Goal: Complete application form: Complete application form

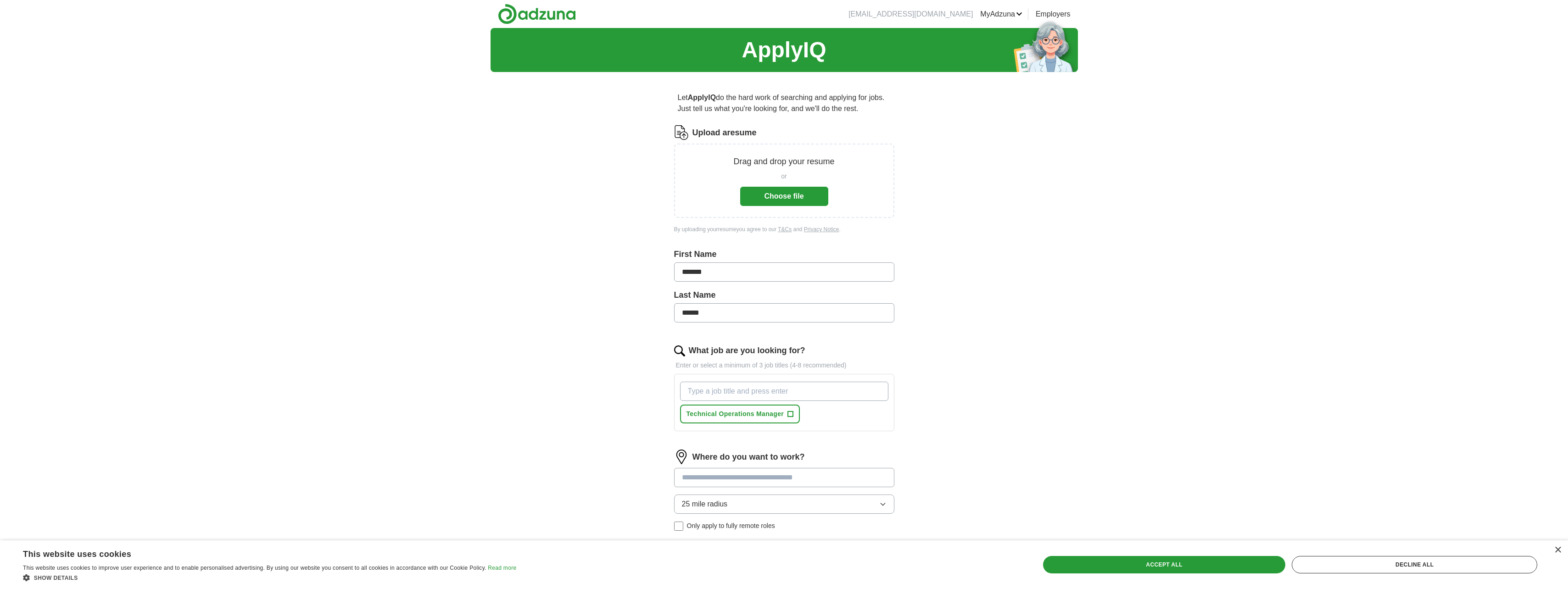
click at [1050, 16] on link "Employers" at bounding box center [1053, 14] width 35 height 11
click at [0, 0] on link "ApplyIQ" at bounding box center [0, 0] width 0 height 0
click at [781, 197] on button "Choose file" at bounding box center [784, 197] width 88 height 20
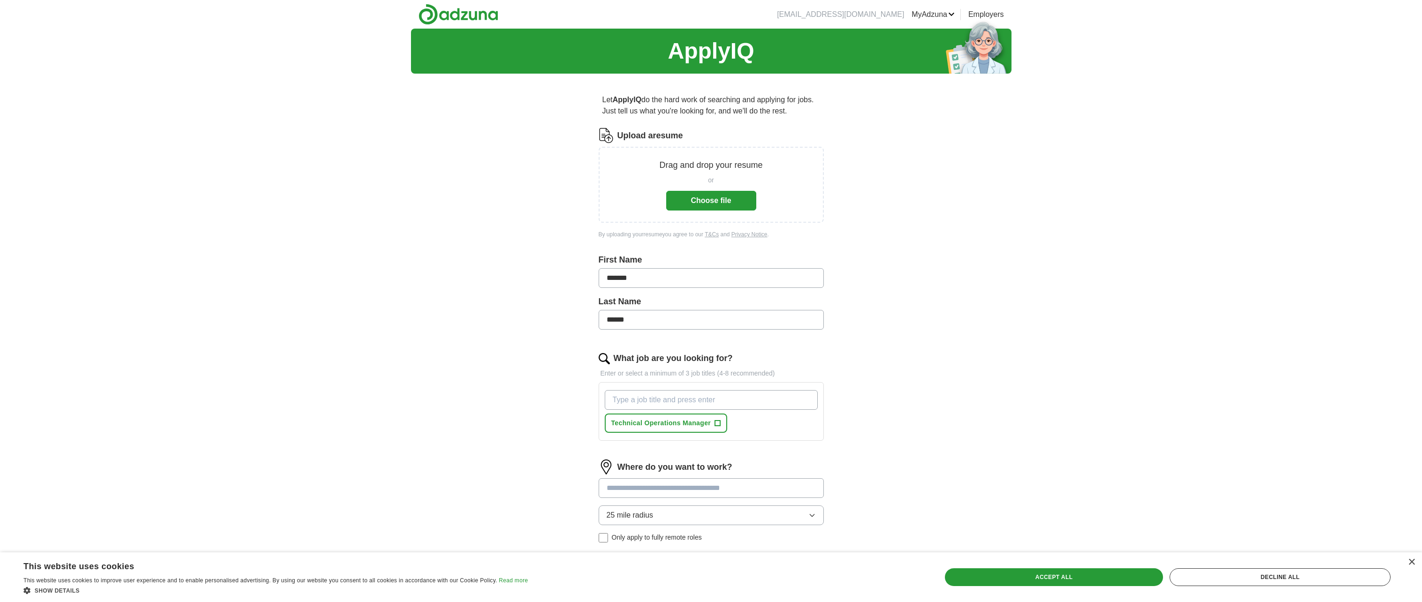
click at [706, 194] on button "Choose file" at bounding box center [711, 201] width 90 height 20
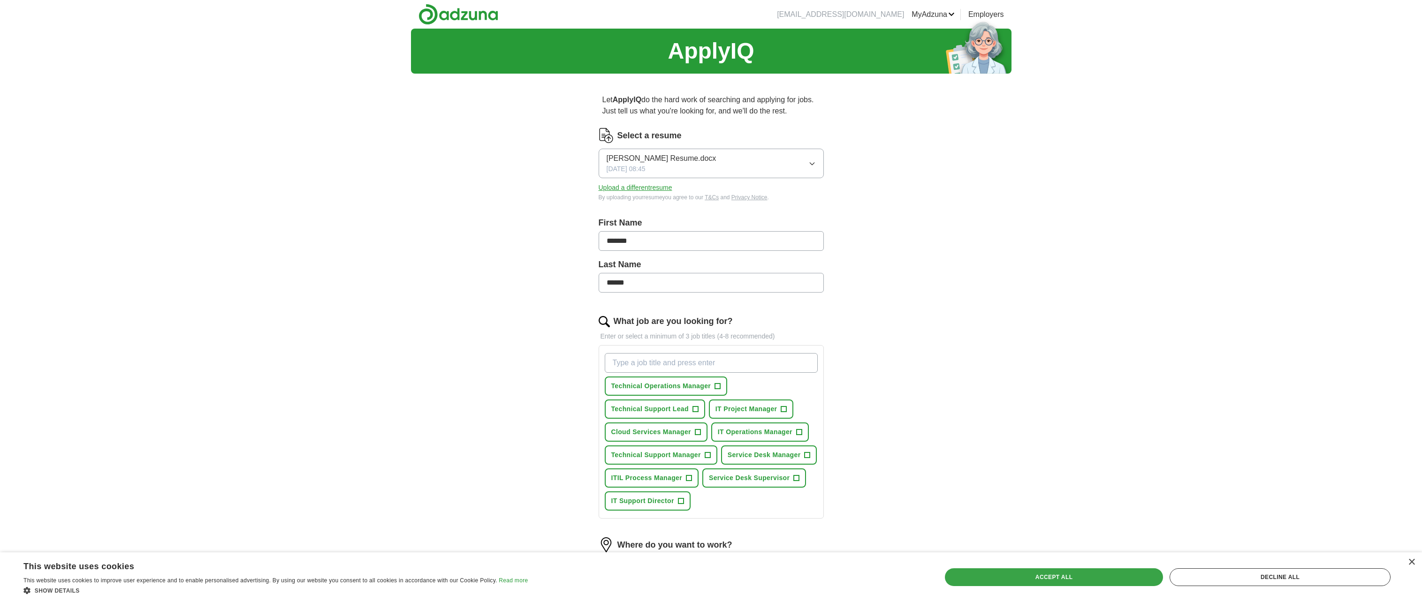
click at [1065, 580] on div "Accept all" at bounding box center [1054, 578] width 218 height 18
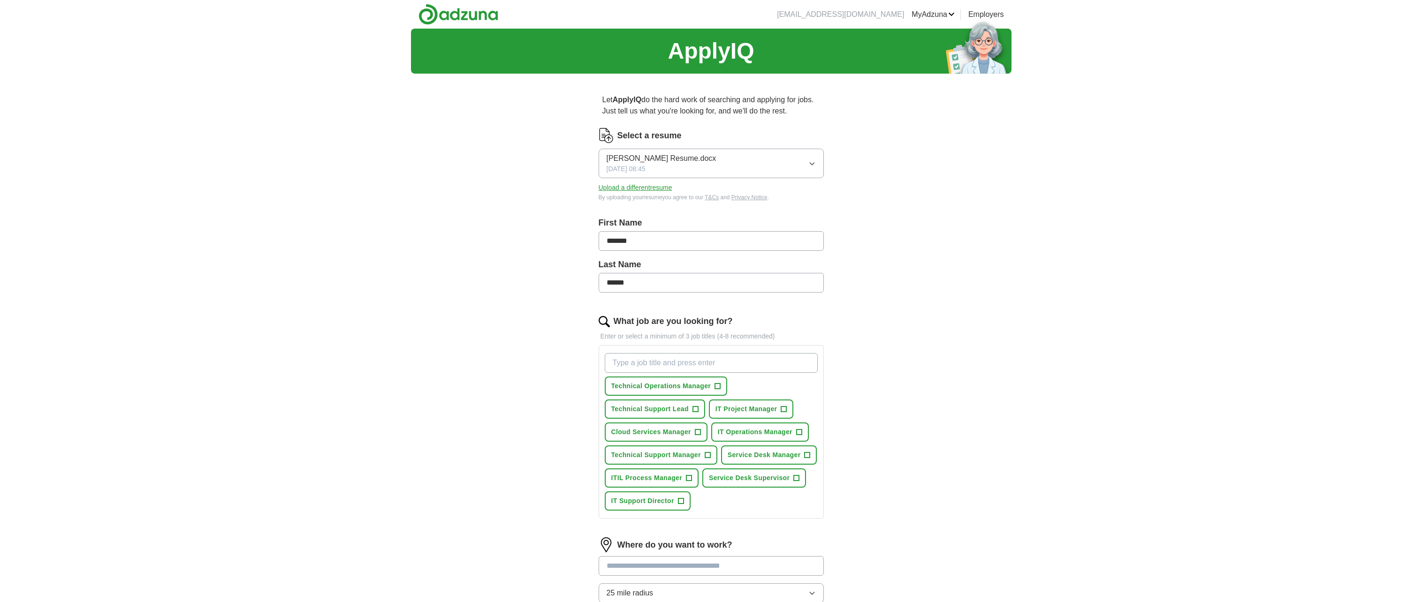
click at [723, 357] on input "What job are you looking for?" at bounding box center [711, 363] width 213 height 20
type input "IT Manager"
click at [734, 478] on span "Service Desk Supervisor" at bounding box center [749, 478] width 81 height 10
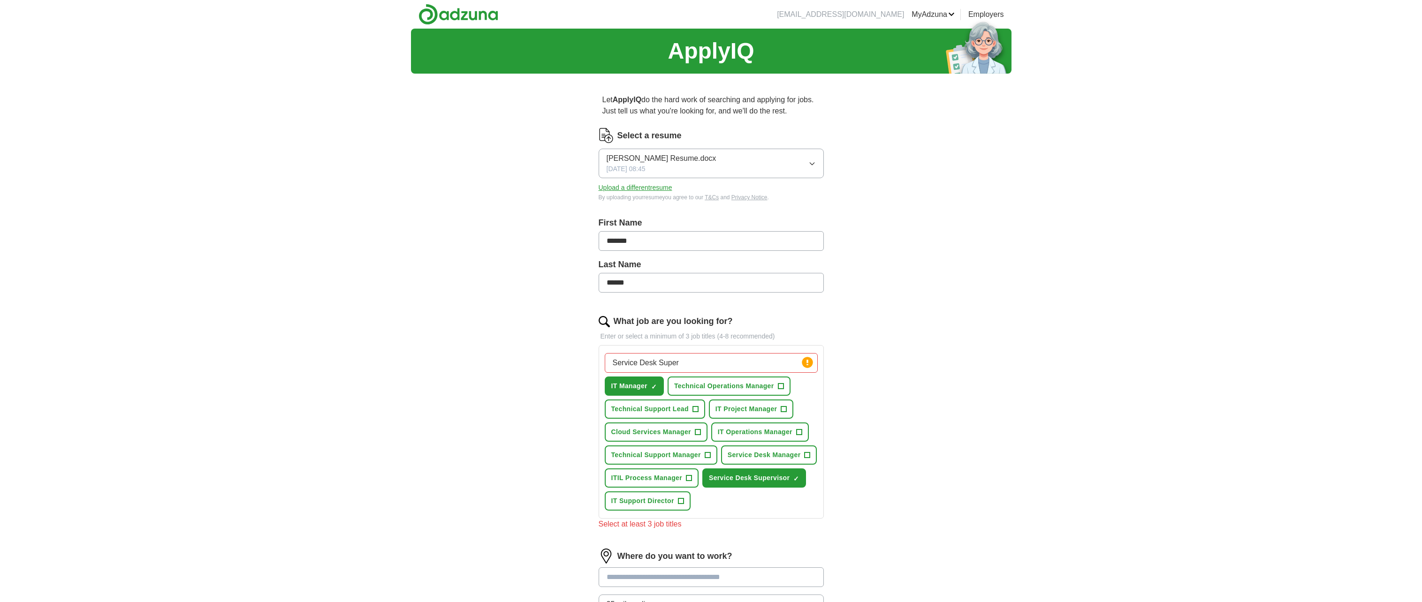
drag, startPoint x: 645, startPoint y: 361, endPoint x: 591, endPoint y: 355, distance: 54.8
click at [591, 355] on div "Let ApplyIQ do the hard work of searching and applying for jobs. Just tell us w…" at bounding box center [711, 407] width 300 height 652
type input "System Administrator"
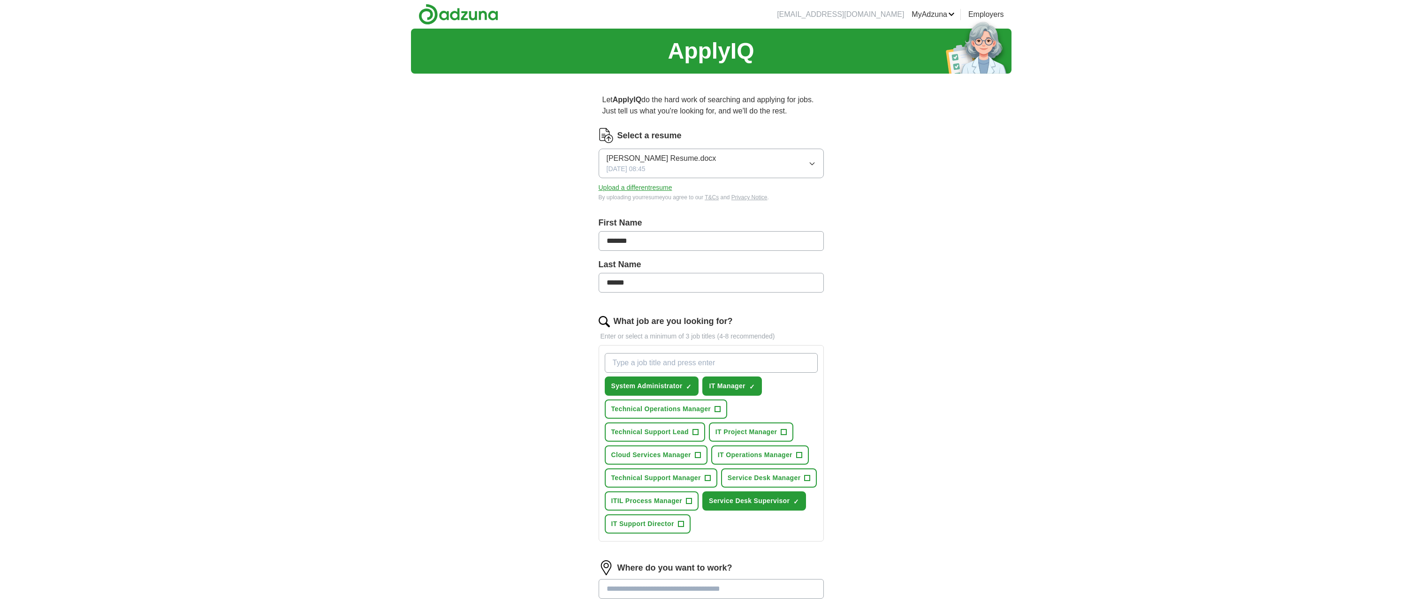
click at [636, 357] on input "What job are you looking for?" at bounding box center [711, 363] width 213 height 20
type input "Technical Support Manager"
click at [661, 429] on span "Technical Support Lead" at bounding box center [649, 432] width 77 height 10
click at [750, 477] on span "Service Desk Manager" at bounding box center [764, 478] width 73 height 10
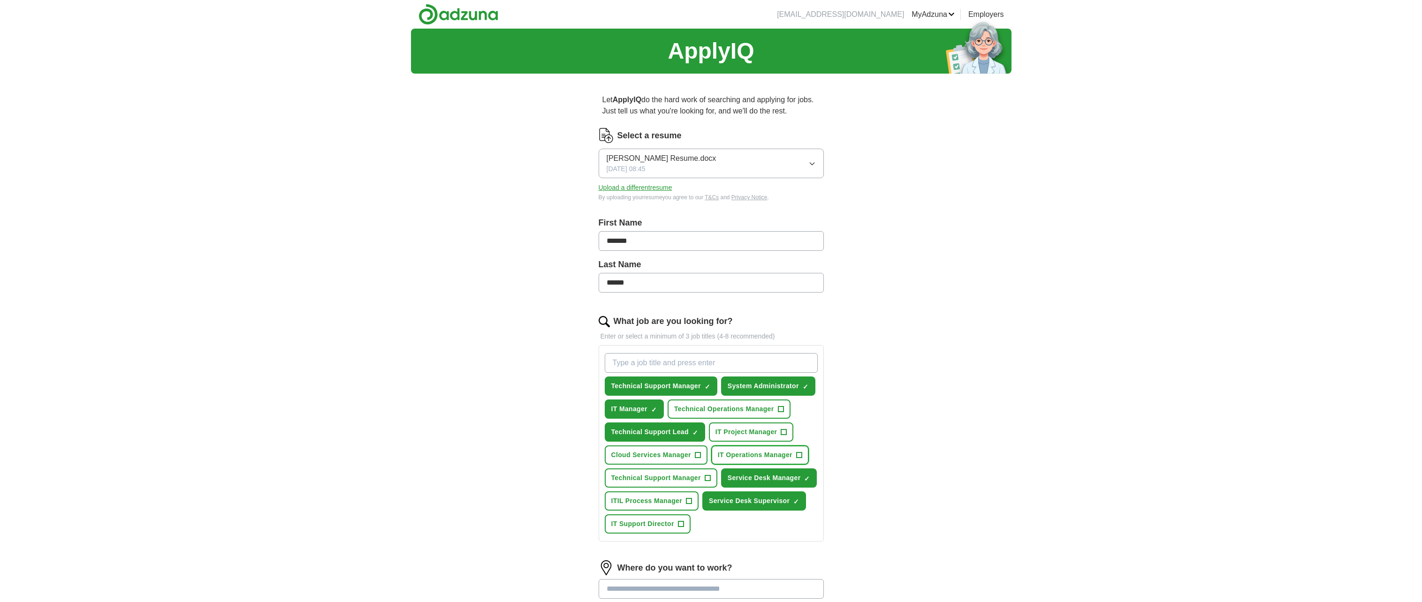
click at [754, 453] on span "IT Operations Manager" at bounding box center [755, 455] width 75 height 10
click at [707, 354] on input "What job are you looking for?" at bounding box center [711, 363] width 213 height 20
type input "Help Desk Manager"
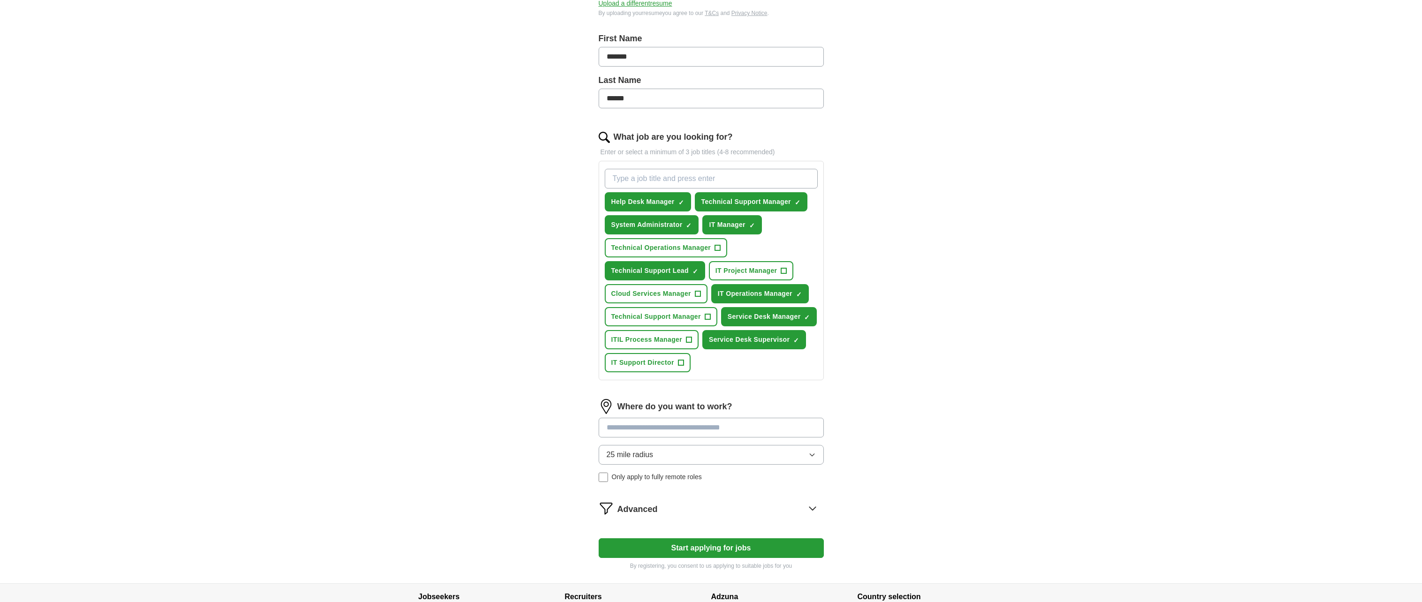
scroll to position [188, 0]
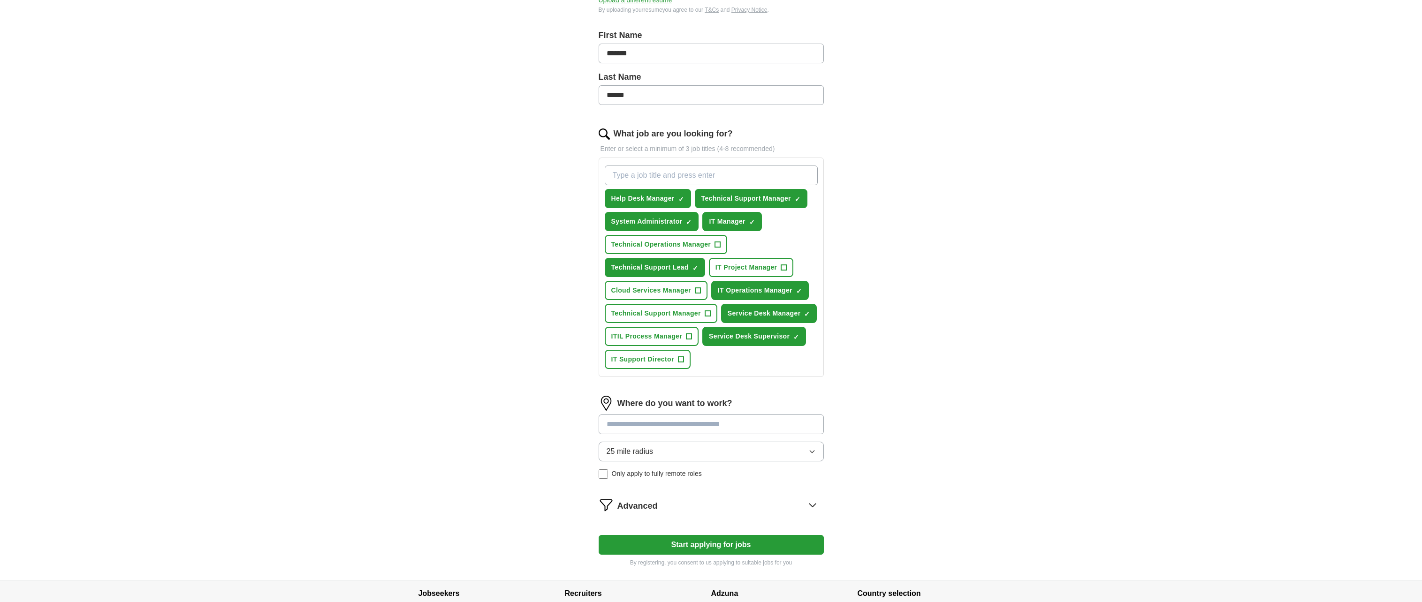
click at [780, 427] on input at bounding box center [711, 425] width 225 height 20
type input "******"
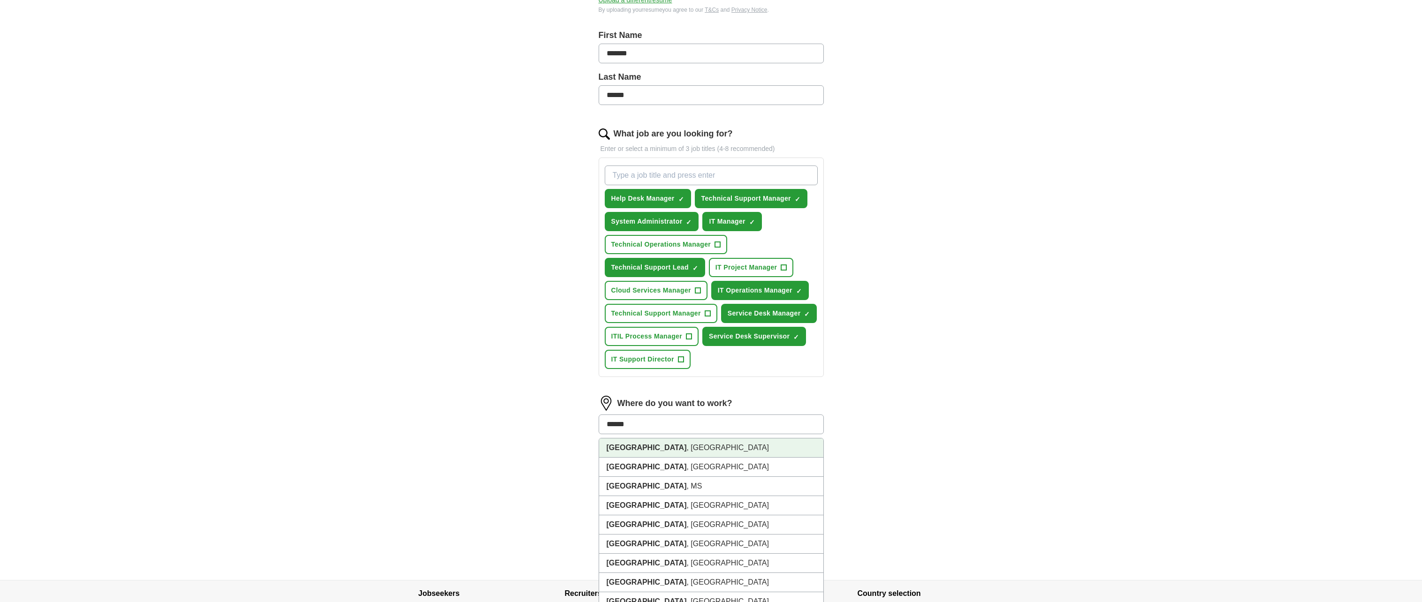
click at [772, 444] on li "[GEOGRAPHIC_DATA] , [GEOGRAPHIC_DATA]" at bounding box center [711, 448] width 224 height 19
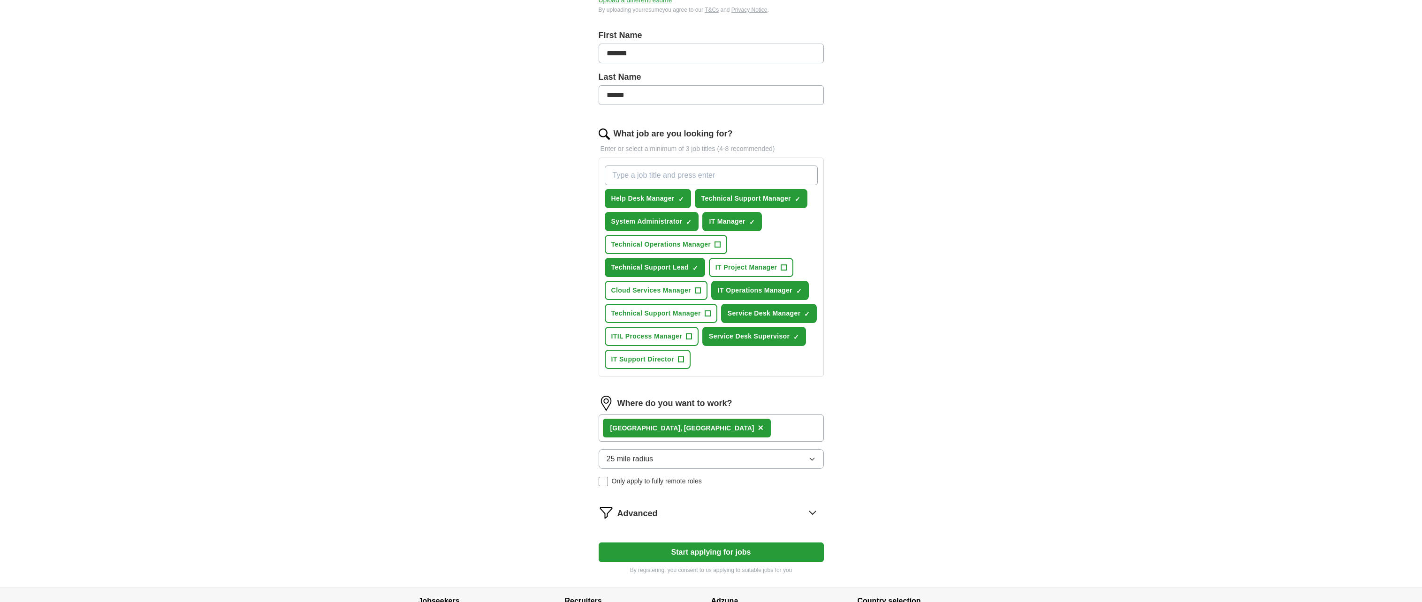
click at [889, 443] on div "ApplyIQ Let ApplyIQ do the hard work of searching and applying for jobs. Just t…" at bounding box center [711, 214] width 601 height 747
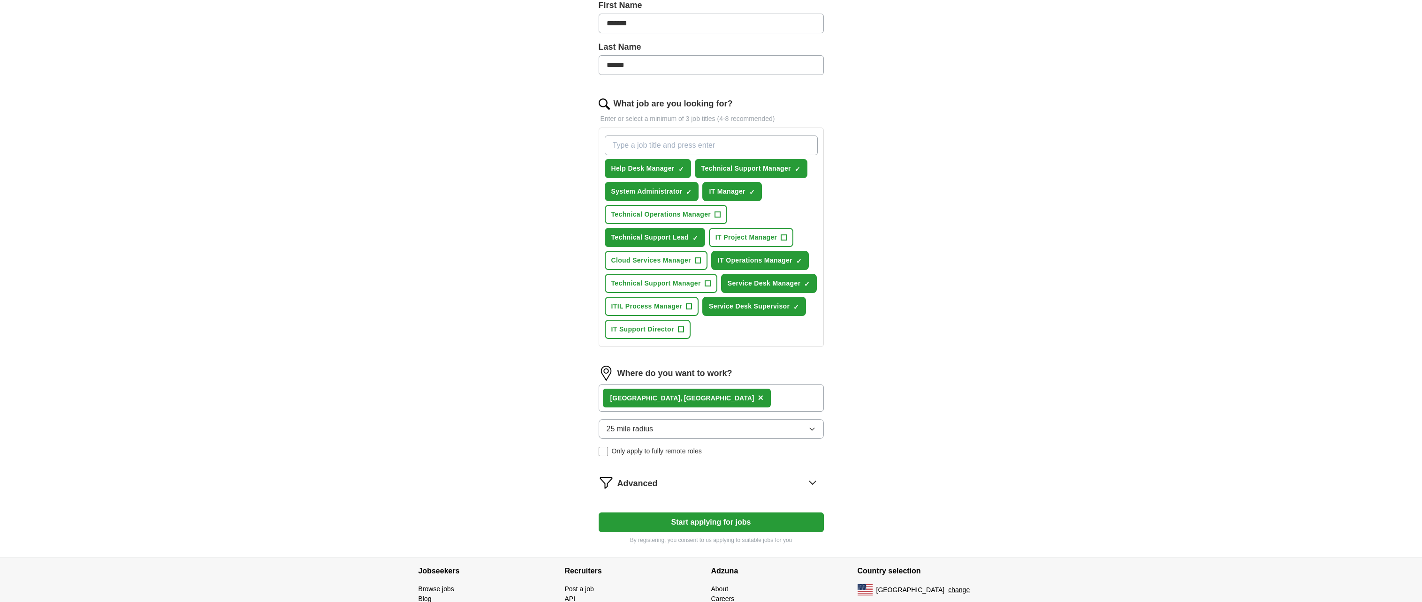
scroll to position [235, 0]
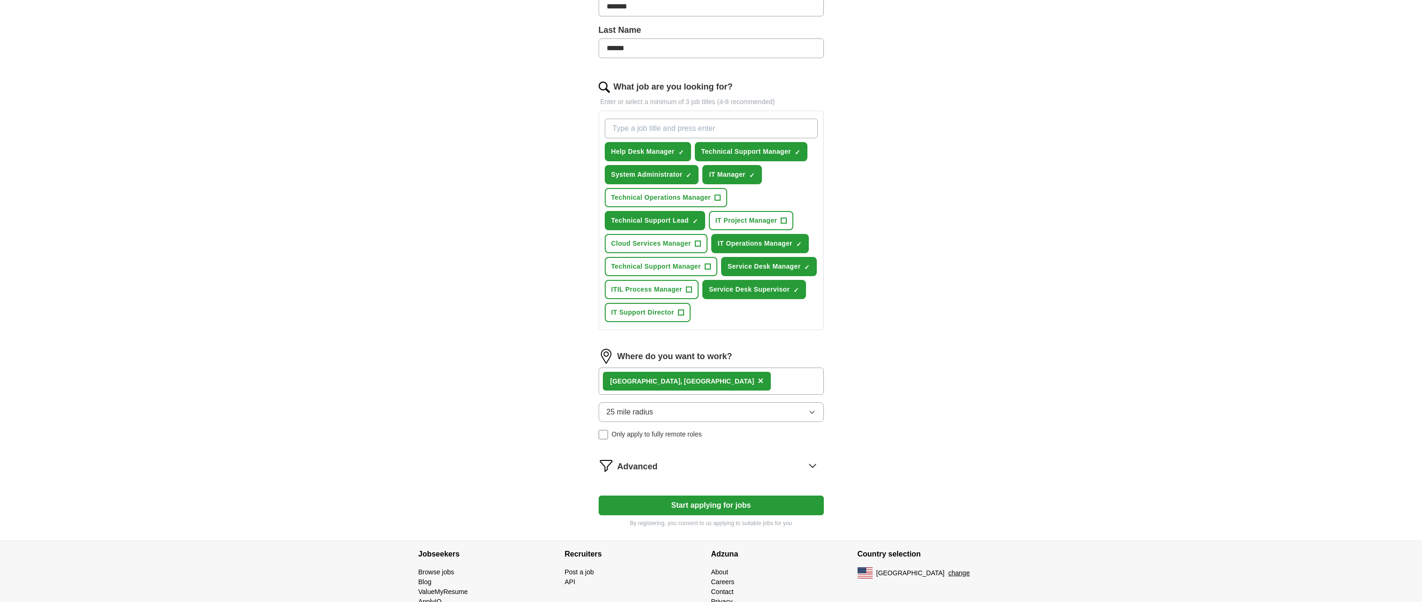
click at [816, 464] on icon at bounding box center [812, 465] width 15 height 15
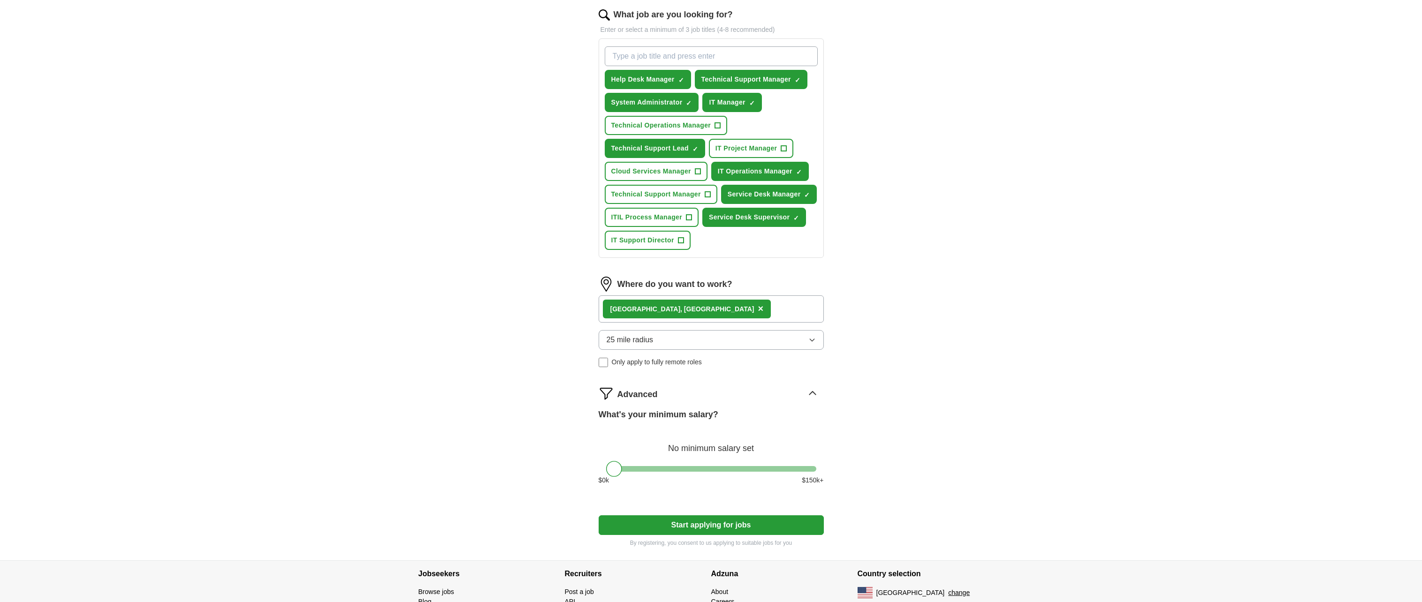
scroll to position [328, 0]
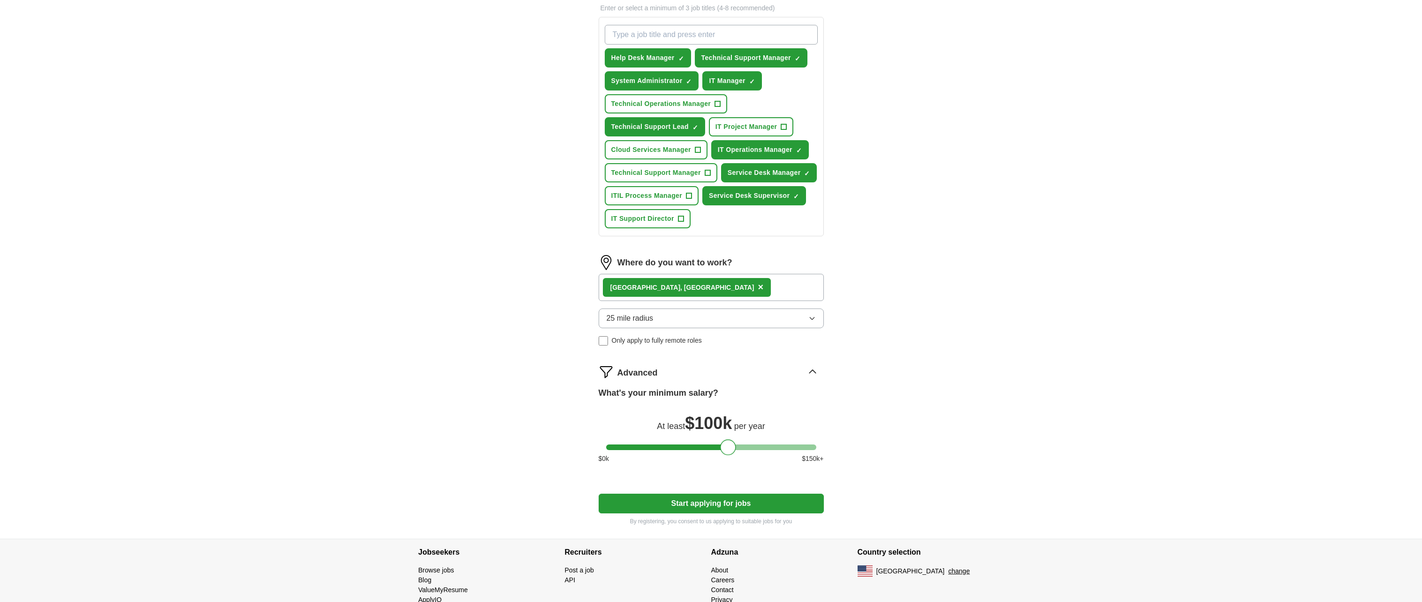
drag, startPoint x: 616, startPoint y: 445, endPoint x: 730, endPoint y: 446, distance: 114.5
click at [730, 446] on div at bounding box center [728, 448] width 16 height 16
click at [712, 505] on button "Start applying for jobs" at bounding box center [711, 504] width 225 height 20
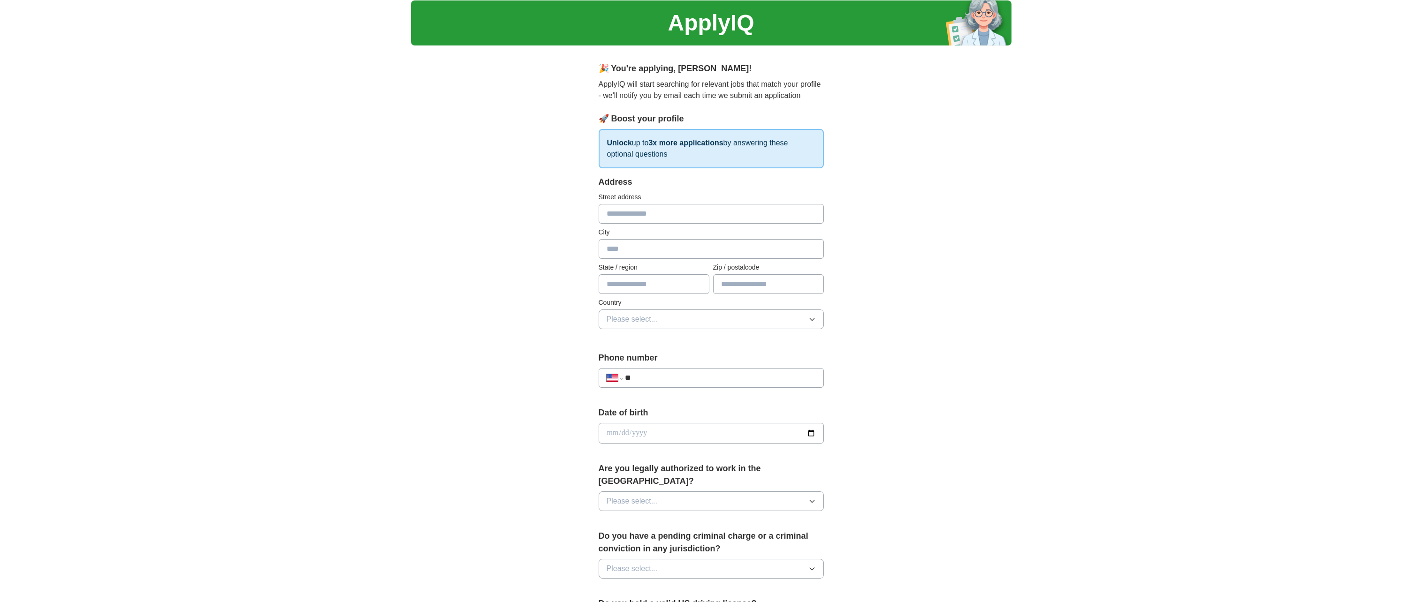
scroll to position [0, 0]
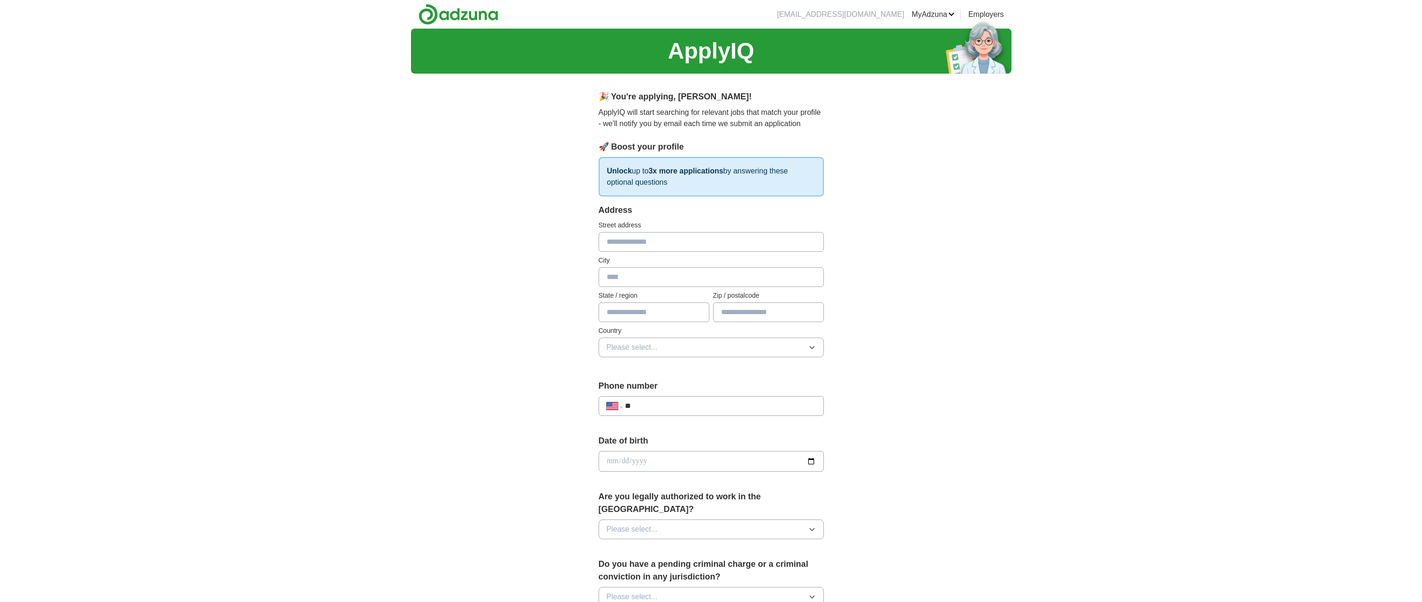
click at [838, 395] on div "**********" at bounding box center [711, 482] width 300 height 802
select select "**"
type input "**********"
select select "**"
type input "**********"
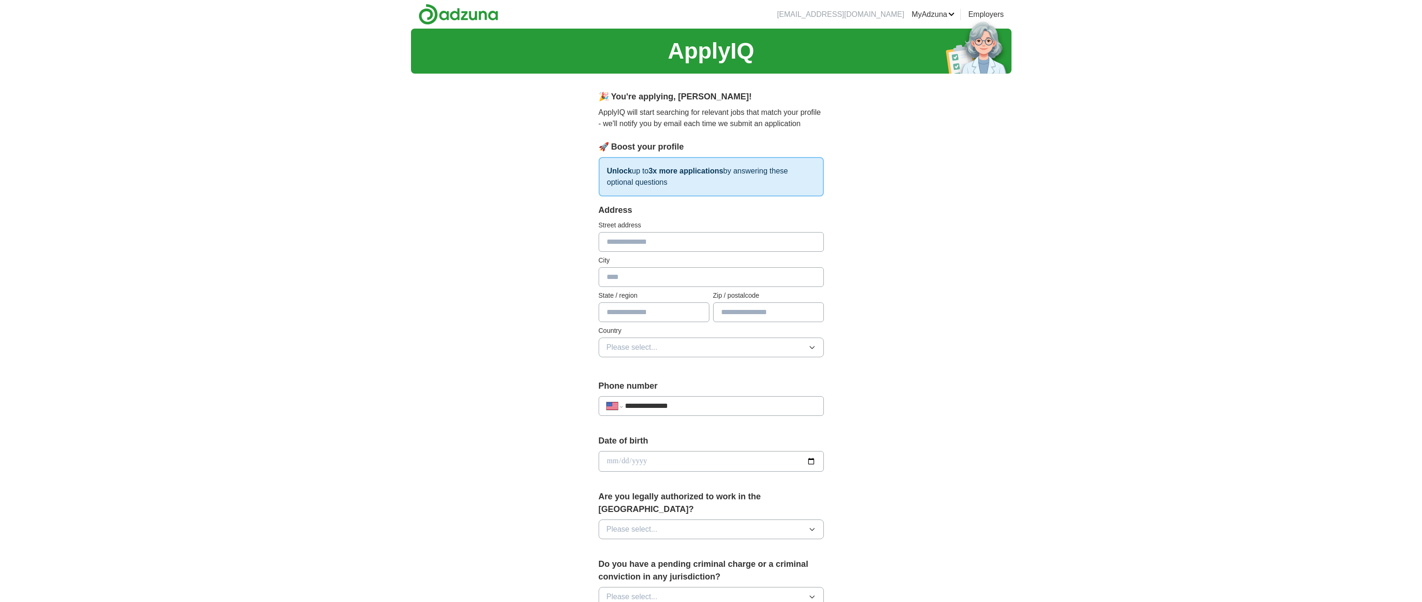
type input "**********"
type input "******"
type input "**"
click at [792, 313] on input "text" at bounding box center [768, 313] width 111 height 20
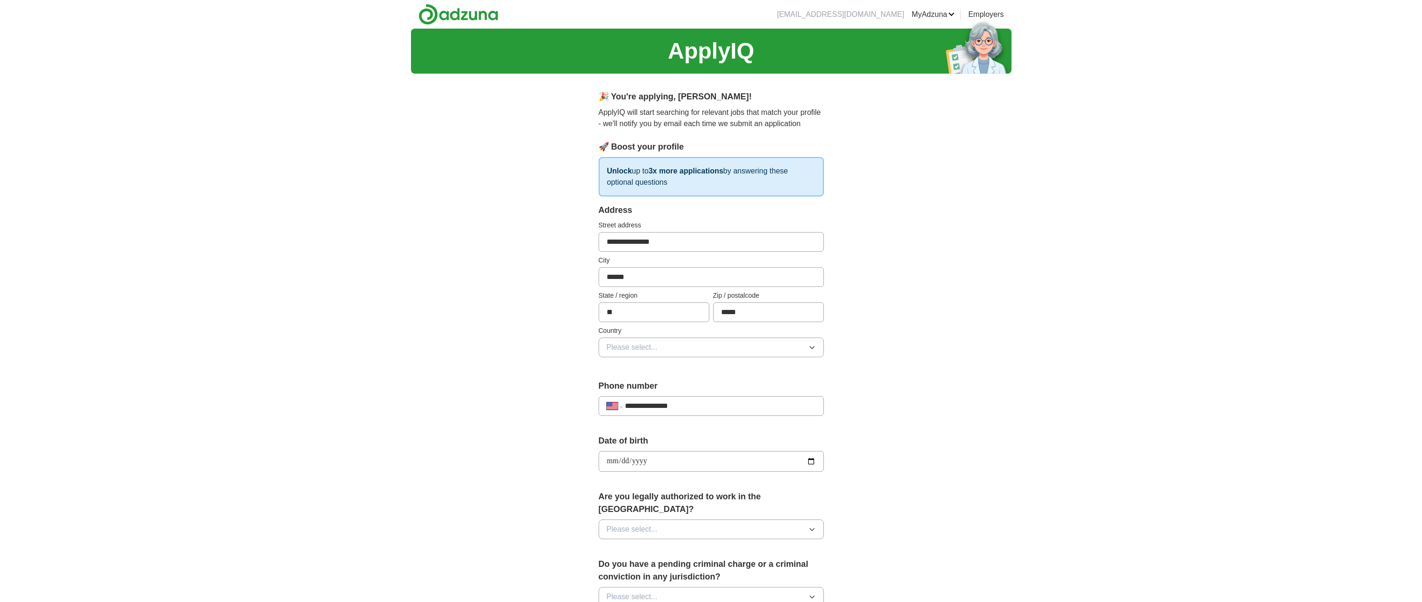
type input "*****"
click at [787, 346] on button "Please select..." at bounding box center [711, 348] width 225 height 20
click at [788, 385] on div "[GEOGRAPHIC_DATA]" at bounding box center [711, 388] width 209 height 11
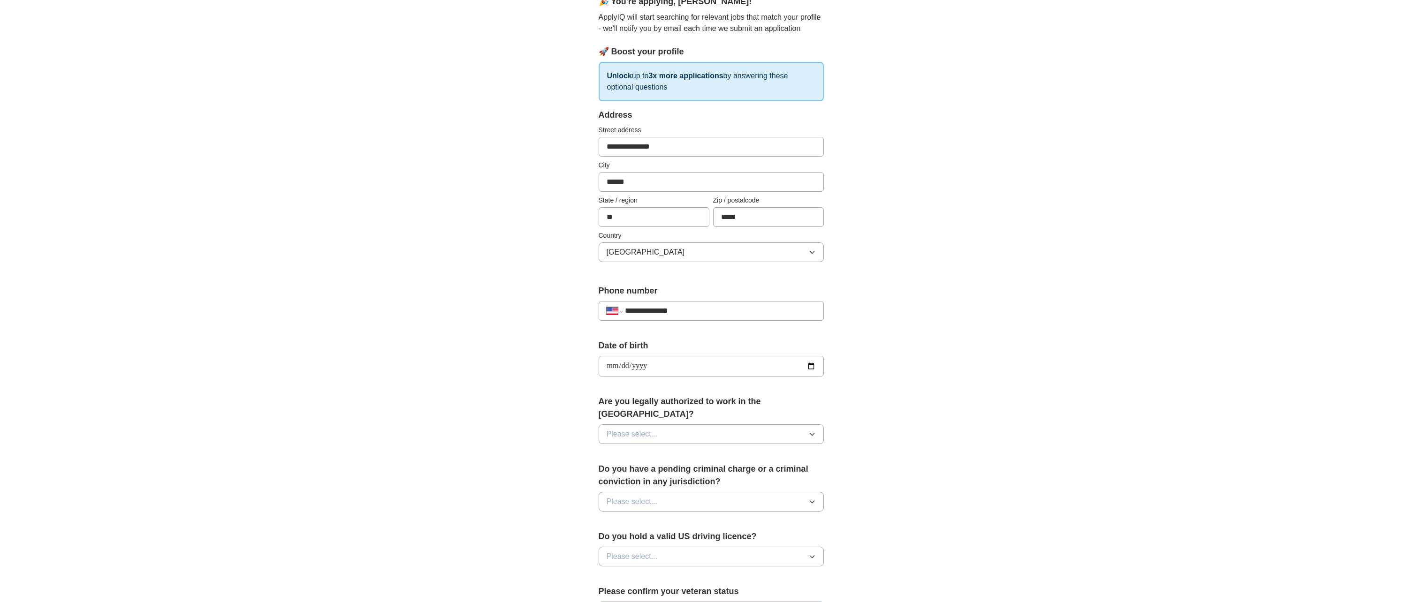
scroll to position [141, 0]
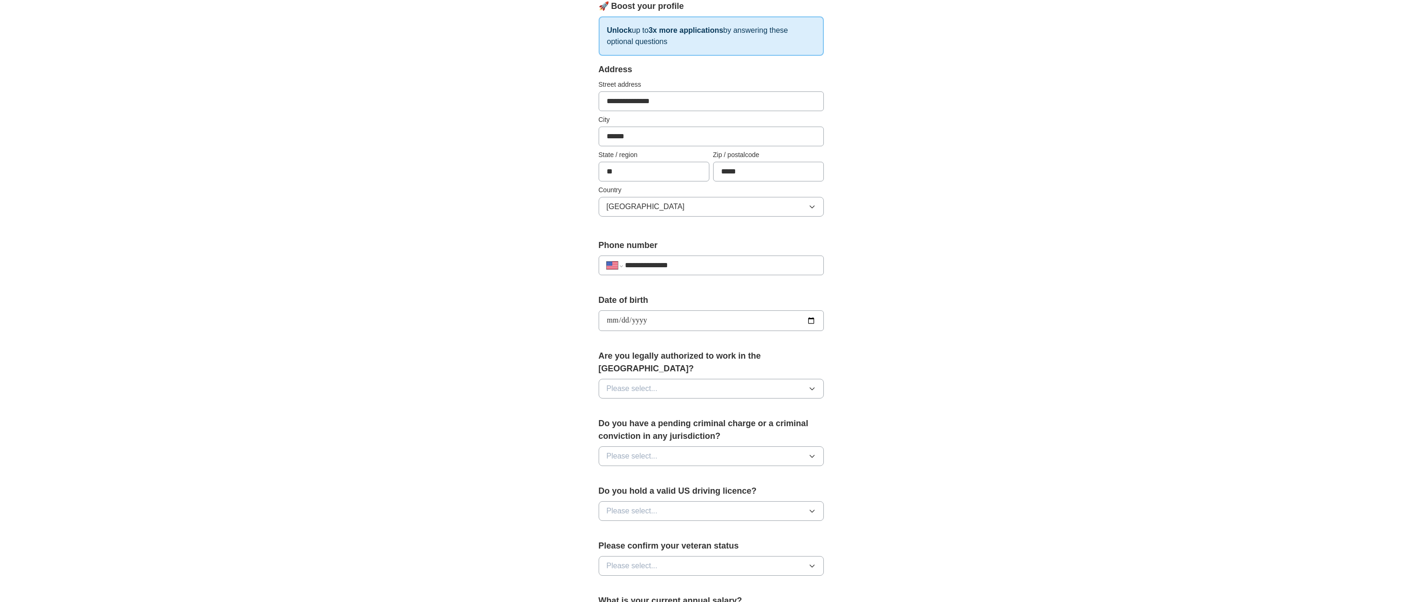
click at [788, 379] on button "Please select..." at bounding box center [711, 389] width 225 height 20
click at [772, 405] on div "Yes" at bounding box center [711, 410] width 209 height 11
click at [765, 450] on button "Please select..." at bounding box center [711, 457] width 225 height 20
click at [757, 492] on div "No" at bounding box center [711, 497] width 209 height 11
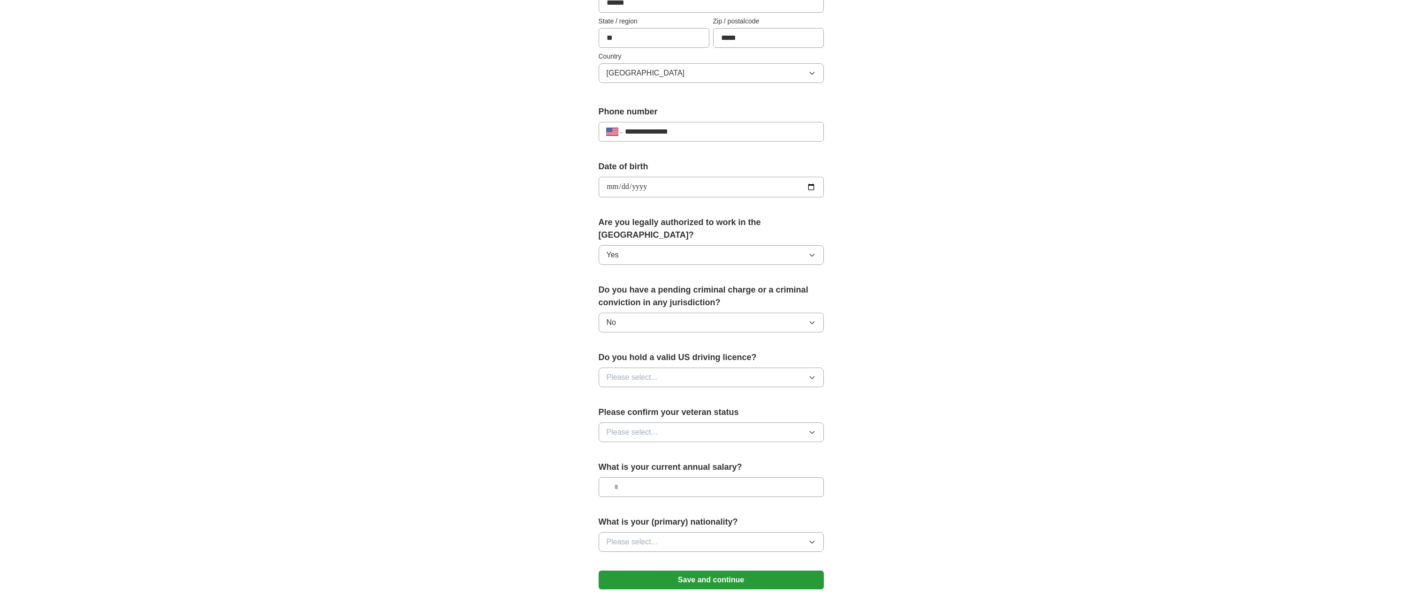
scroll to position [282, 0]
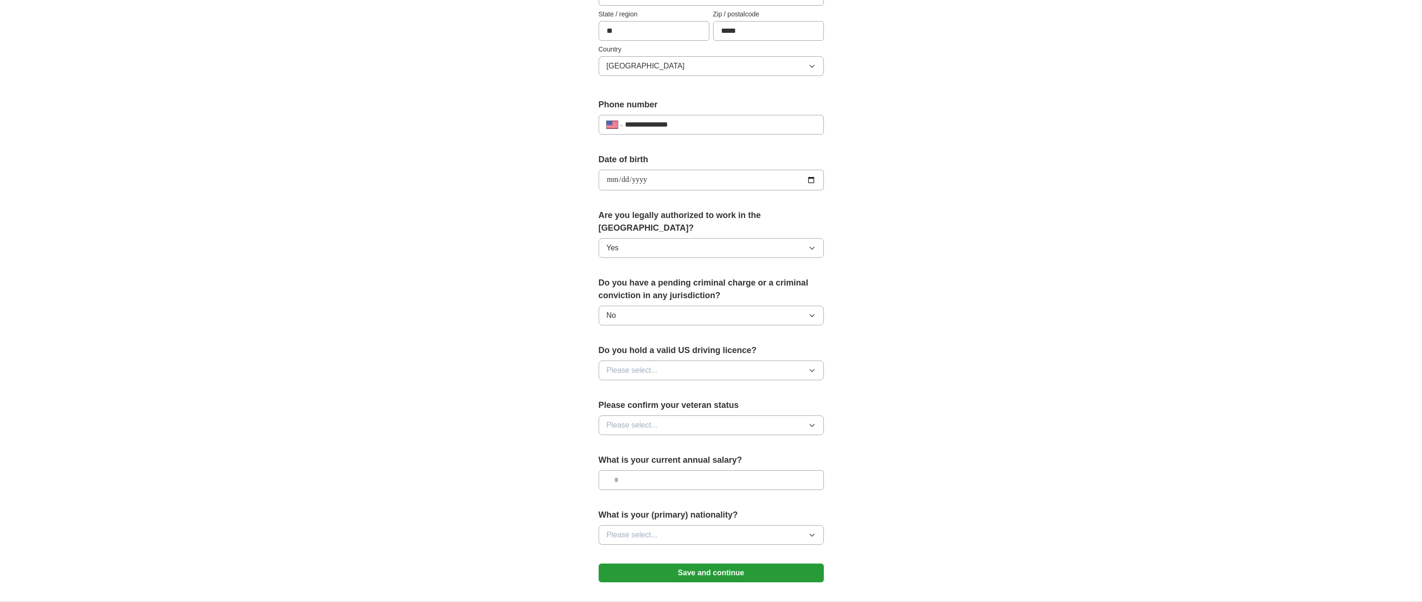
click at [770, 361] on button "Please select..." at bounding box center [711, 371] width 225 height 20
click at [749, 387] on div "Yes" at bounding box center [711, 392] width 209 height 11
click at [754, 416] on button "Please select..." at bounding box center [711, 426] width 225 height 20
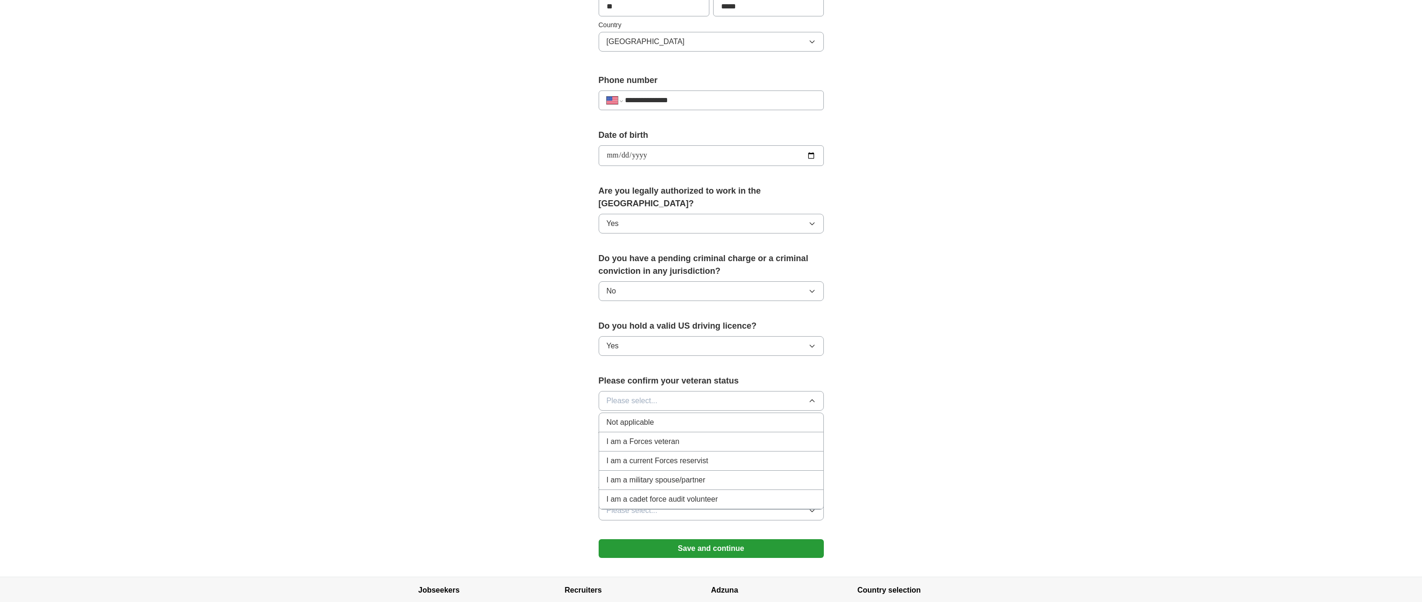
scroll to position [328, 0]
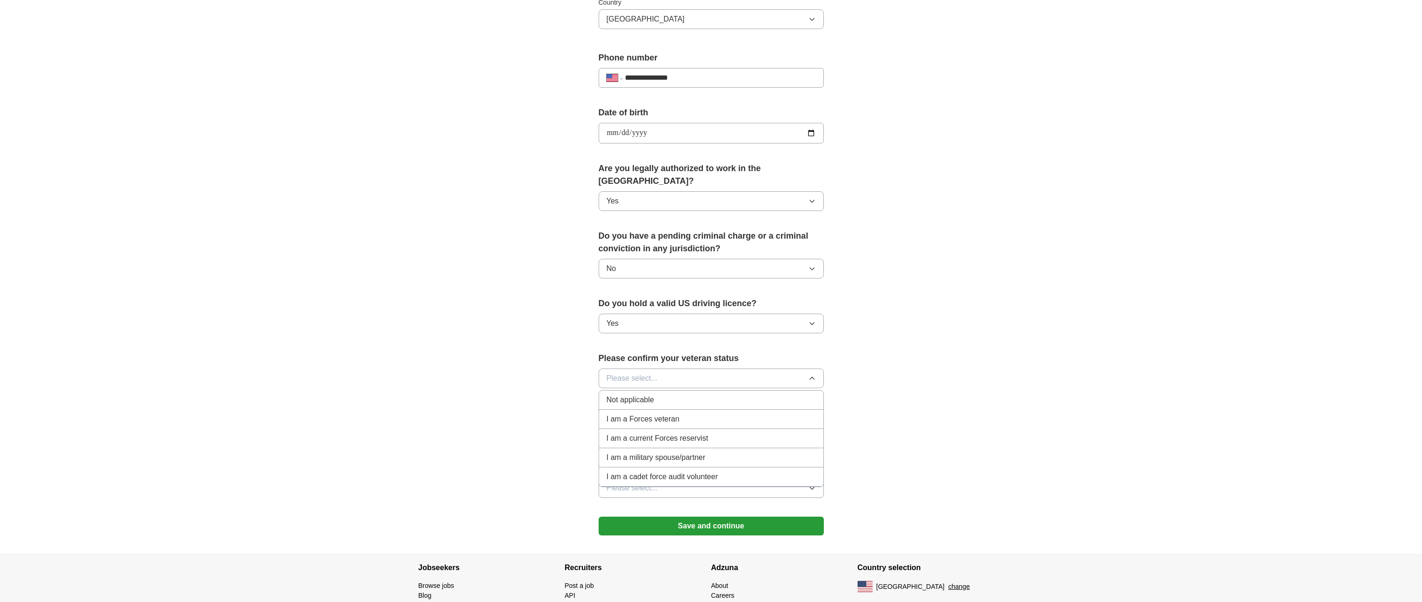
click at [765, 395] on div "Not applicable" at bounding box center [711, 400] width 209 height 11
click at [754, 424] on input "text" at bounding box center [711, 434] width 225 height 20
click at [766, 479] on button "Please select..." at bounding box center [711, 489] width 225 height 20
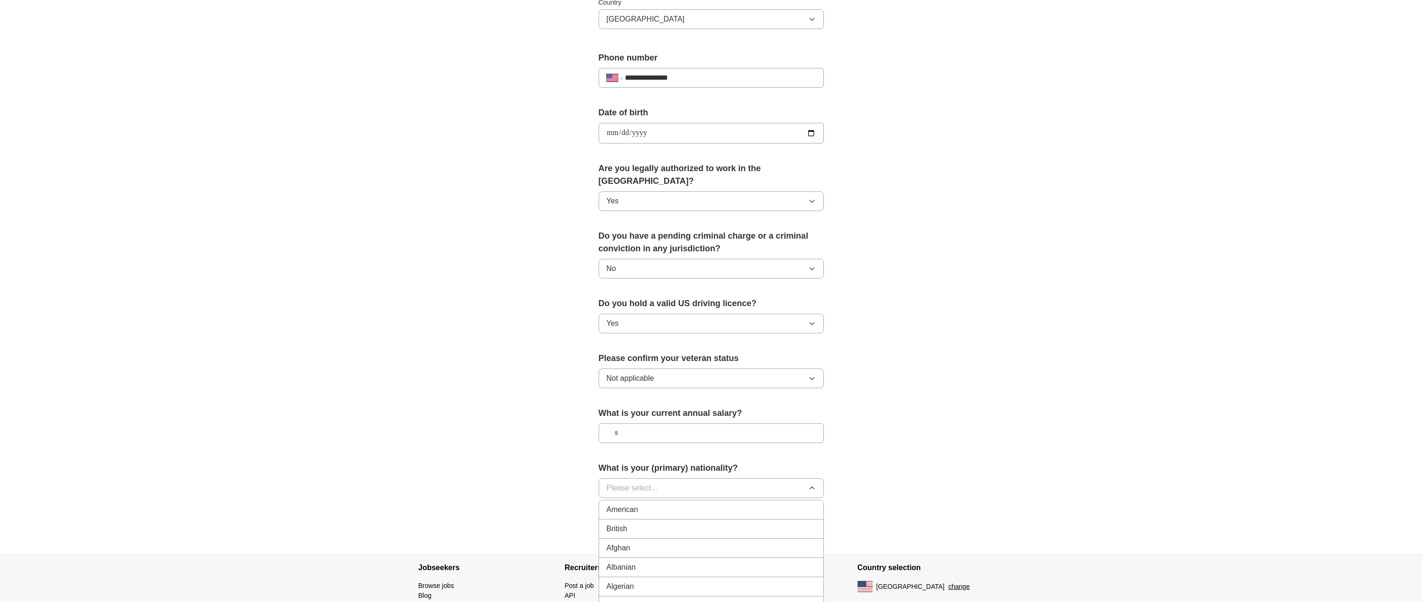
click at [765, 504] on div "American" at bounding box center [711, 509] width 209 height 11
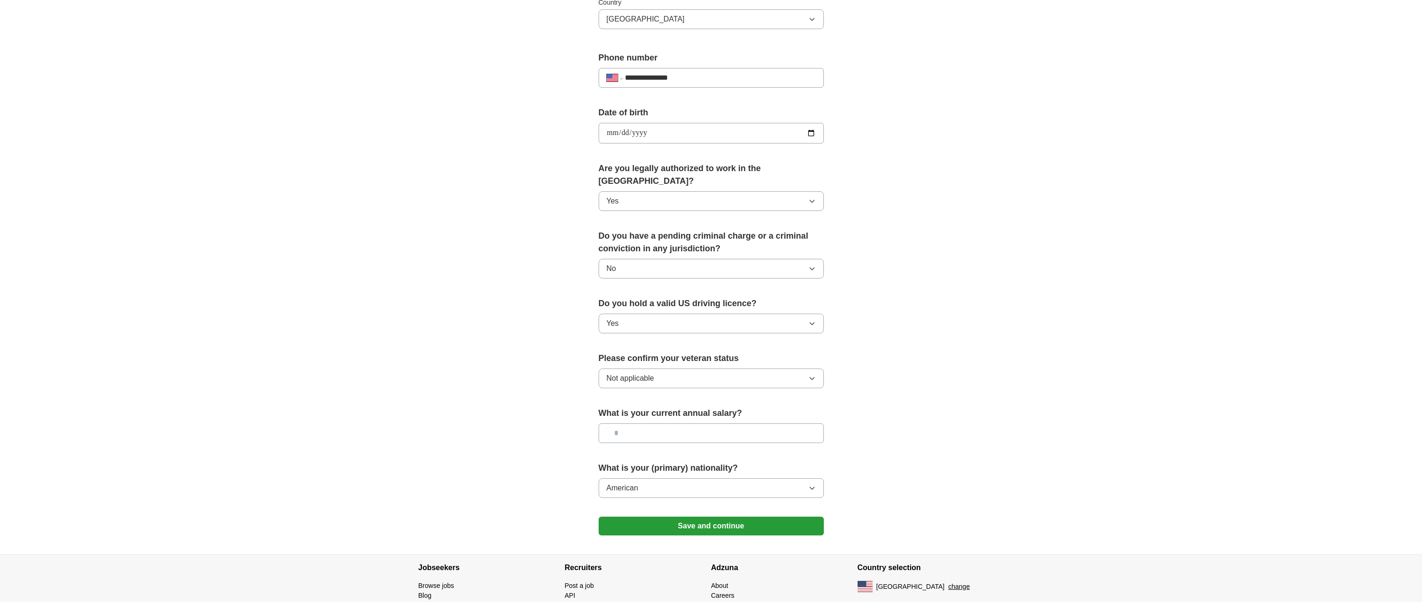
click at [733, 517] on button "Save and continue" at bounding box center [711, 526] width 225 height 19
